Goal: Information Seeking & Learning: Learn about a topic

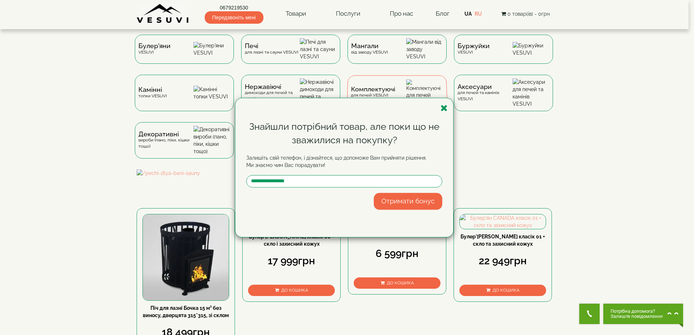
drag, startPoint x: 445, startPoint y: 107, endPoint x: 408, endPoint y: 99, distance: 37.7
click at [444, 107] on icon "button" at bounding box center [443, 107] width 7 height 9
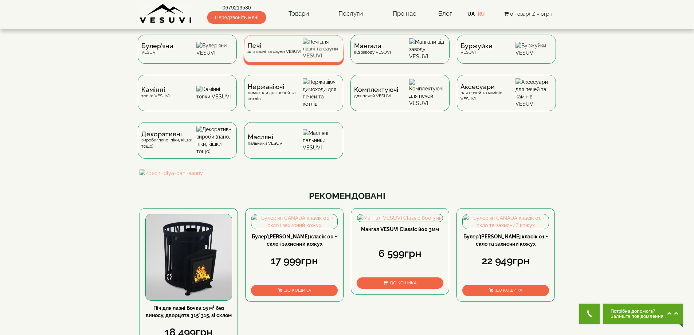
click at [255, 48] on span "Печі" at bounding box center [274, 45] width 54 height 5
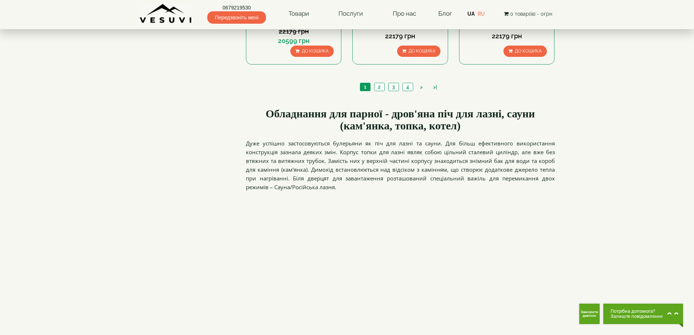
scroll to position [765, 0]
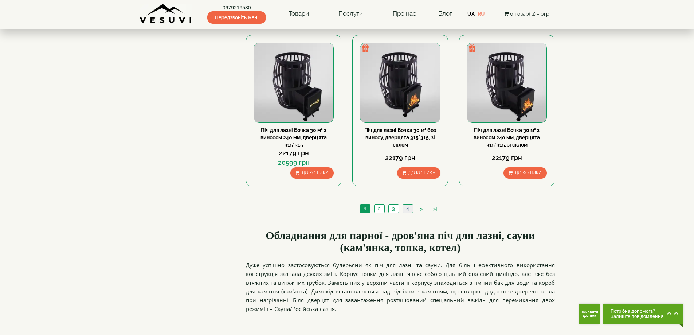
click at [406, 208] on link "4" at bounding box center [407, 209] width 10 height 8
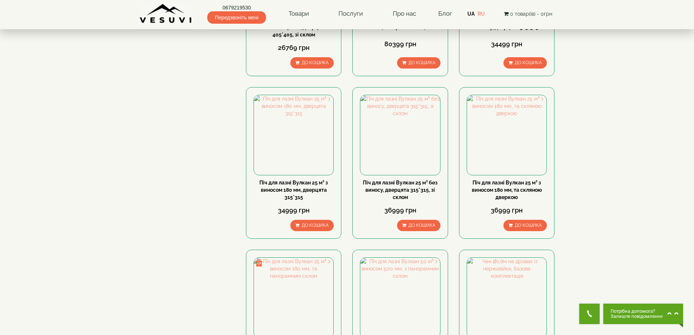
scroll to position [401, 0]
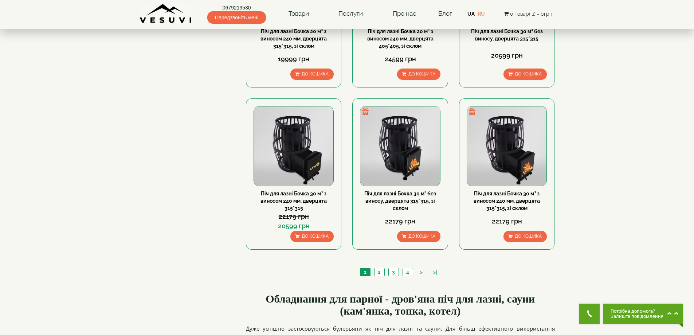
scroll to position [728, 0]
